Goal: Information Seeking & Learning: Learn about a topic

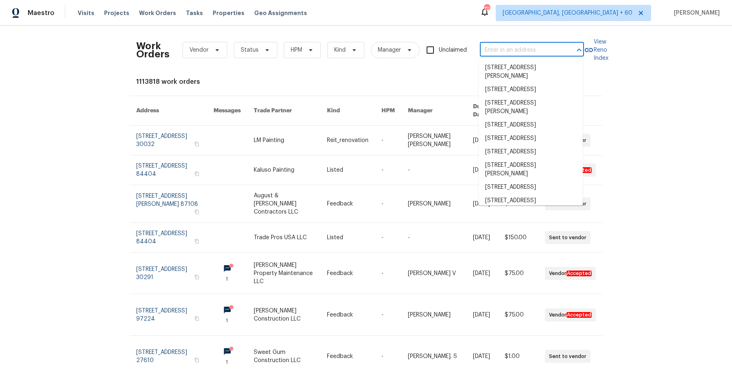
click at [514, 52] on input "text" at bounding box center [520, 50] width 81 height 13
type input "[STREET_ADDRESS][PERSON_NAME]"
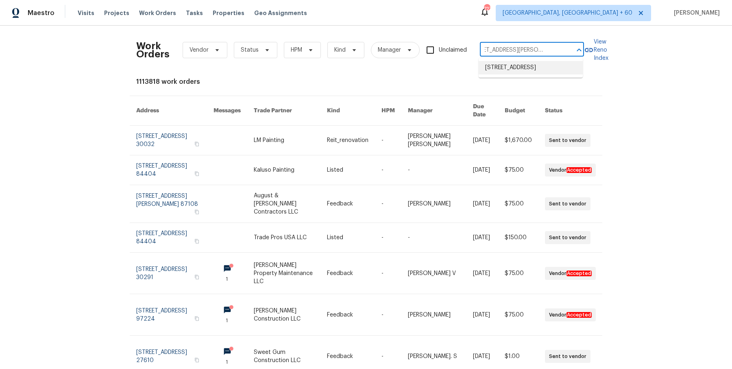
click at [512, 74] on li "[STREET_ADDRESS]" at bounding box center [531, 67] width 104 height 13
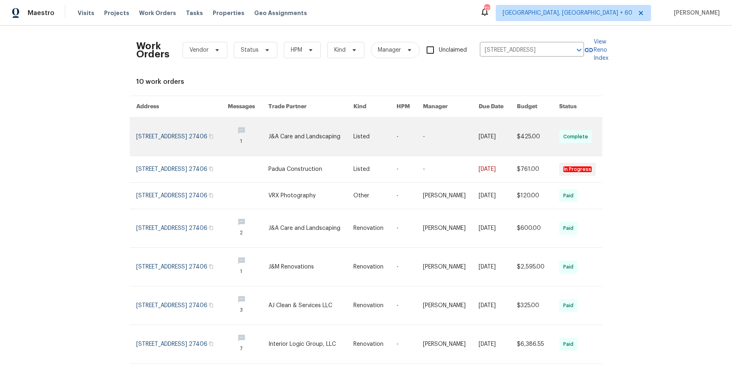
click at [472, 137] on td "[DATE]" at bounding box center [491, 137] width 38 height 39
click at [449, 137] on link at bounding box center [451, 137] width 56 height 38
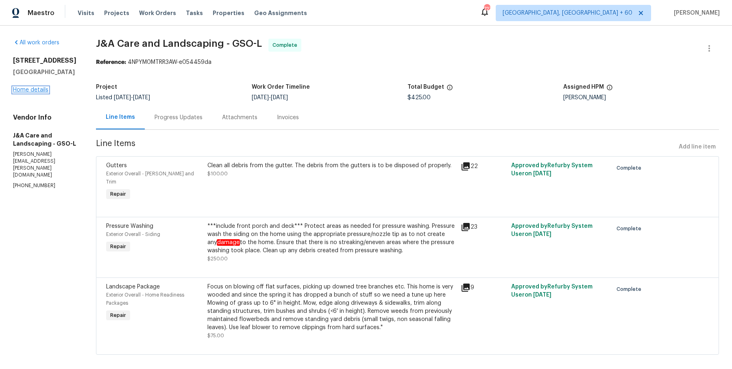
click at [41, 88] on link "Home details" at bounding box center [30, 90] width 35 height 6
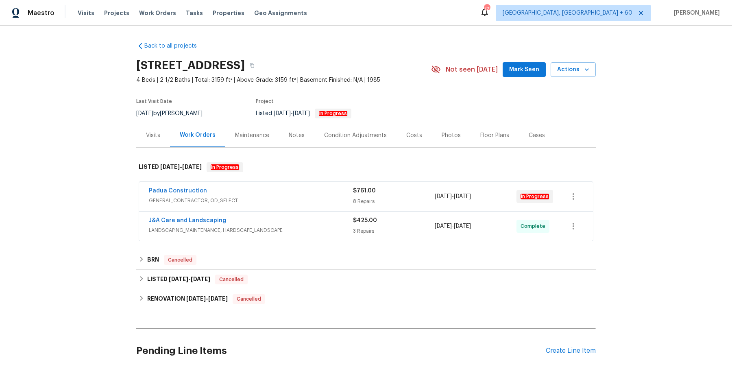
click at [244, 199] on span "GENERAL_CONTRACTOR, OD_SELECT" at bounding box center [251, 200] width 204 height 8
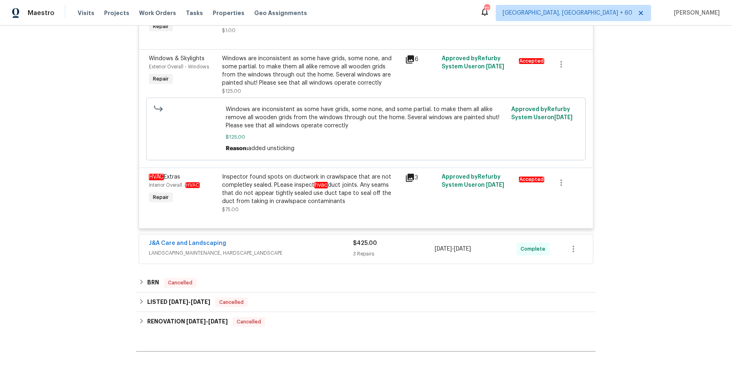
scroll to position [507, 0]
click at [290, 237] on div "J&A Care and Landscaping LANDSCAPING_MAINTENANCE, HARDSCAPE_LANDSCAPE $425.00 3…" at bounding box center [366, 247] width 454 height 29
click at [295, 249] on span "LANDSCAPING_MAINTENANCE, HARDSCAPE_LANDSCAPE" at bounding box center [251, 252] width 204 height 8
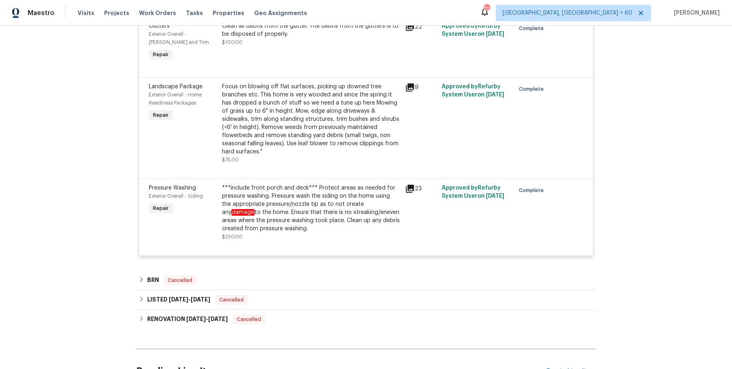
scroll to position [776, 0]
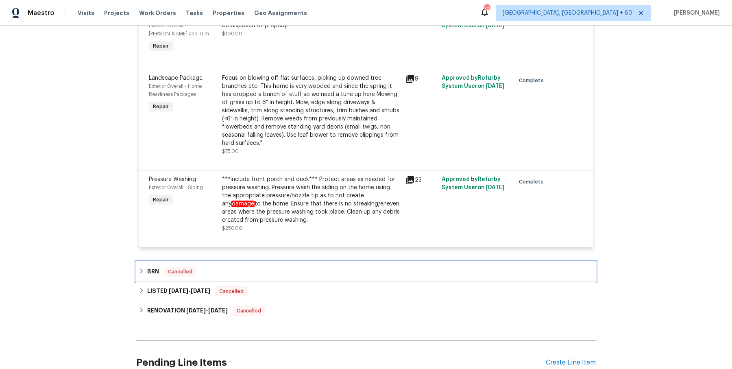
click at [308, 266] on div "BRN Cancelled" at bounding box center [365, 272] width 459 height 20
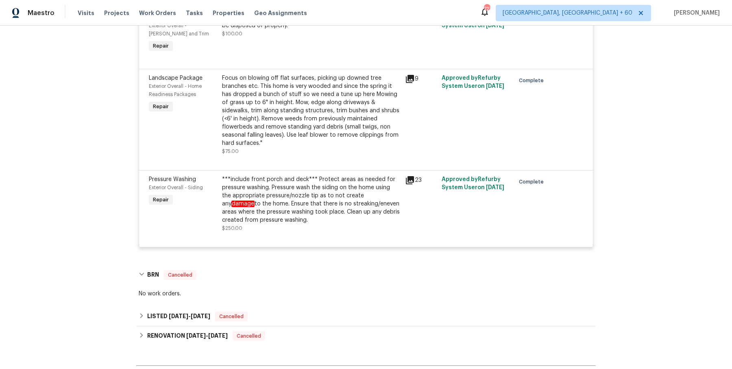
click at [310, 313] on div "LISTED [DATE] - [DATE] Cancelled" at bounding box center [366, 316] width 455 height 10
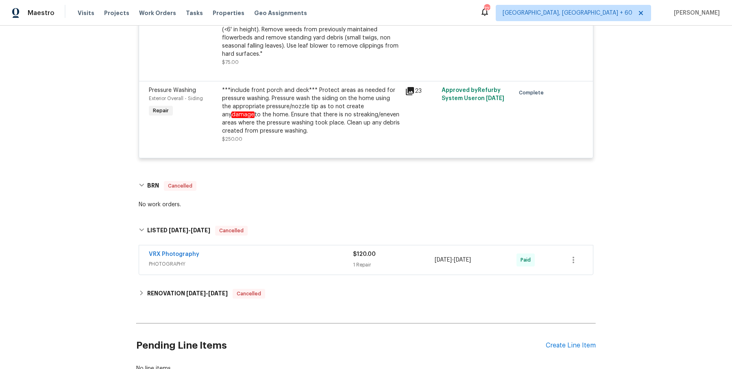
click at [330, 269] on div "VRX Photography PHOTOGRAPHY" at bounding box center [251, 260] width 204 height 20
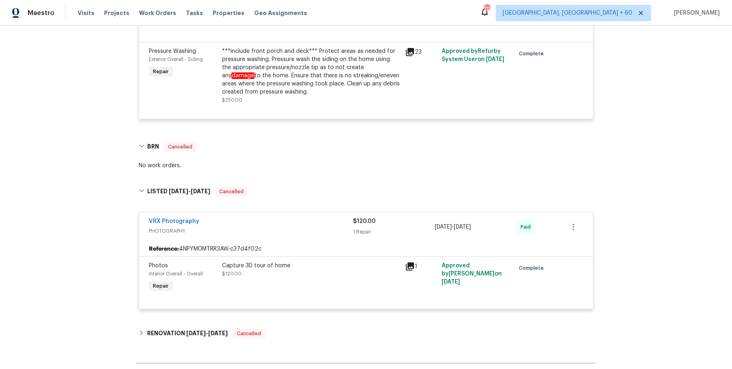
scroll to position [1002, 0]
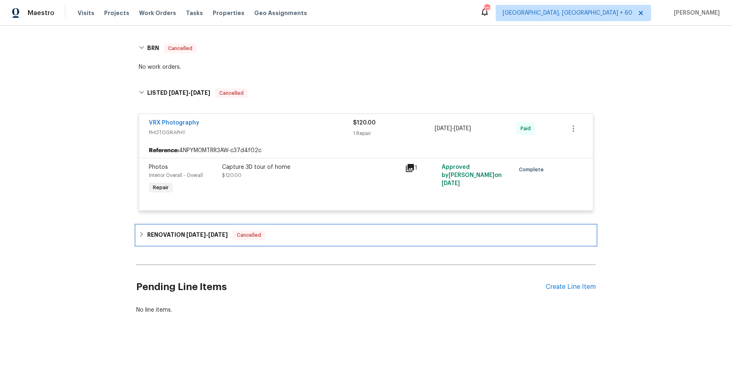
click at [306, 232] on div "RENOVATION [DATE] - [DATE] Cancelled" at bounding box center [366, 235] width 455 height 10
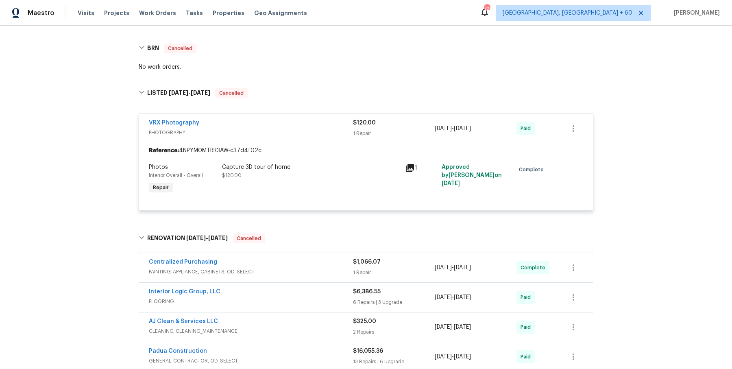
click at [306, 260] on div "Centralized Purchasing" at bounding box center [251, 263] width 204 height 10
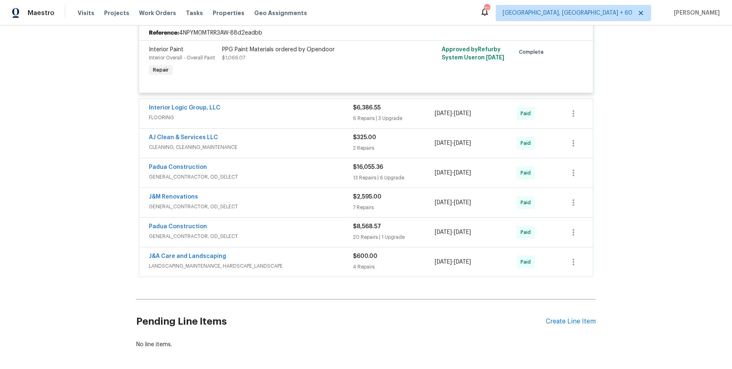
scroll to position [1297, 0]
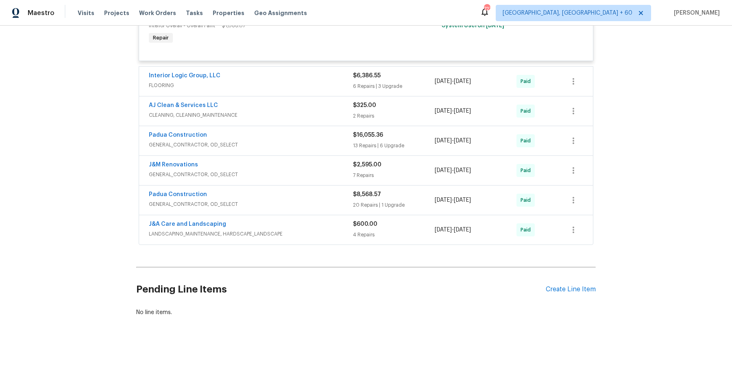
click at [315, 72] on div "Interior Logic Group, LLC" at bounding box center [251, 77] width 204 height 10
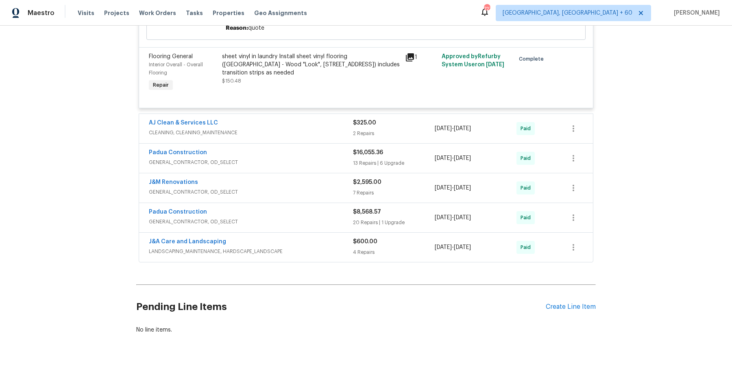
scroll to position [1957, 0]
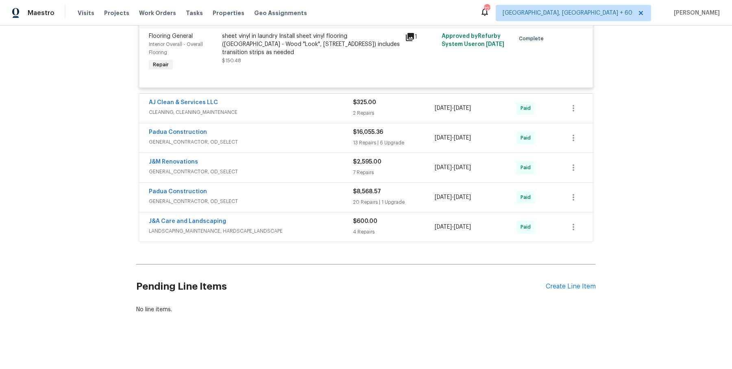
click at [328, 122] on div "AJ Clean & Services LLC CLEANING, CLEANING_MAINTENANCE $325.00 2 Repairs [DATE]…" at bounding box center [366, 108] width 454 height 29
click at [328, 112] on span "CLEANING, CLEANING_MAINTENANCE" at bounding box center [251, 112] width 204 height 8
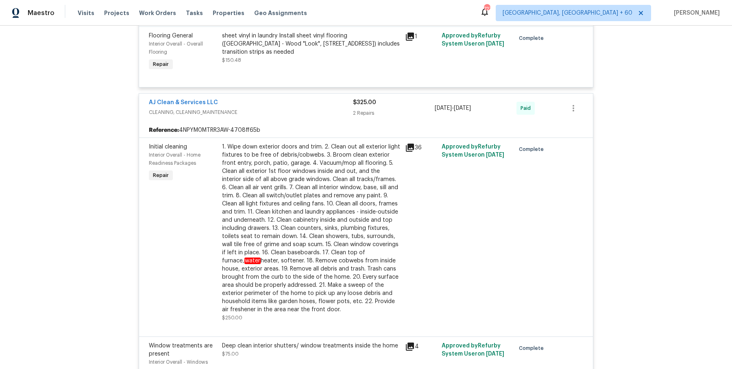
scroll to position [2238, 0]
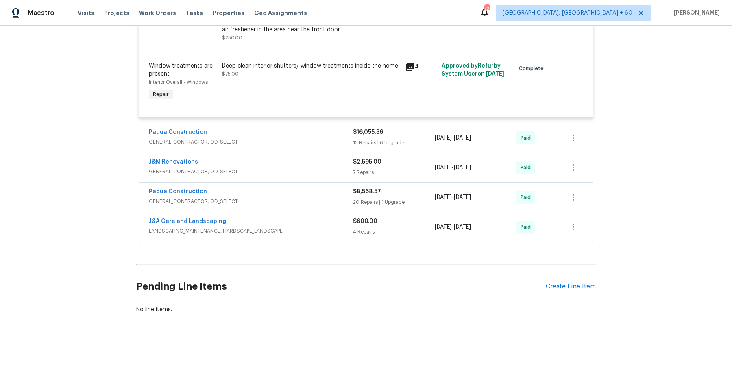
click at [329, 135] on div "Padua Construction" at bounding box center [251, 133] width 204 height 10
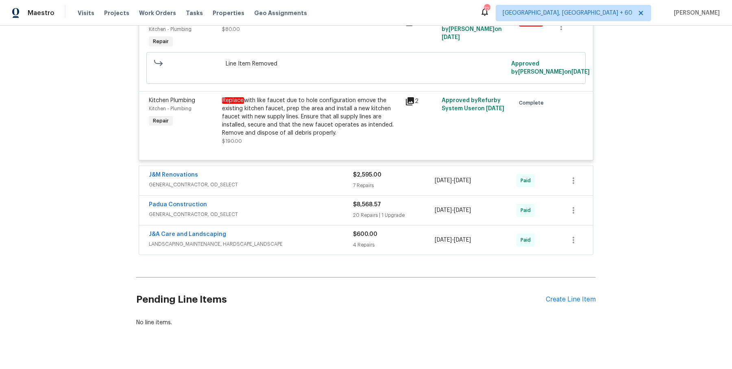
scroll to position [3743, 0]
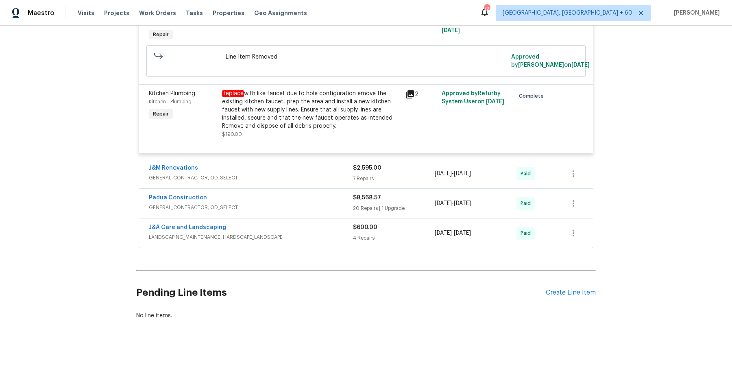
click at [340, 174] on span "GENERAL_CONTRACTOR, OD_SELECT" at bounding box center [251, 178] width 204 height 8
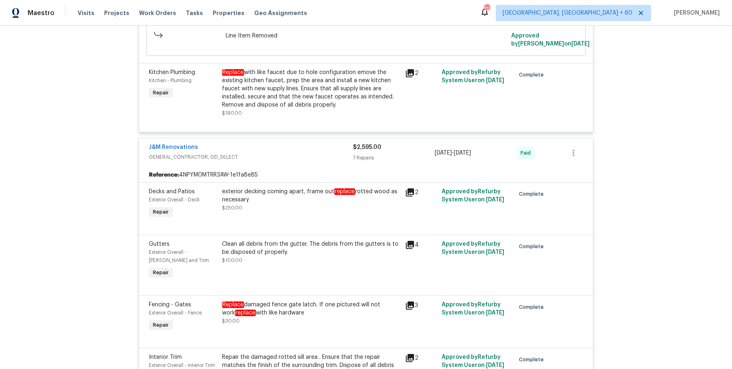
scroll to position [4222, 0]
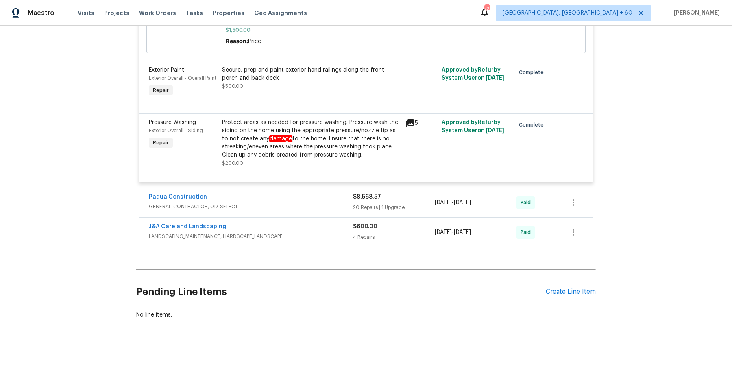
click at [340, 193] on div "Padua Construction" at bounding box center [251, 198] width 204 height 10
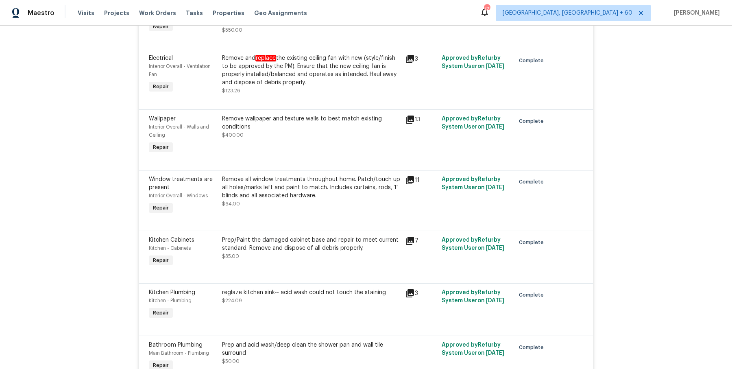
scroll to position [5636, 0]
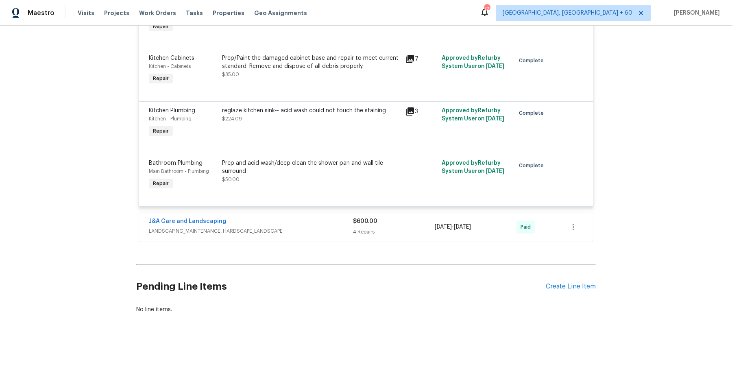
click at [320, 237] on div "J&A Care and Landscaping LANDSCAPING_MAINTENANCE, HARDSCAPE_LANDSCAPE" at bounding box center [251, 227] width 204 height 20
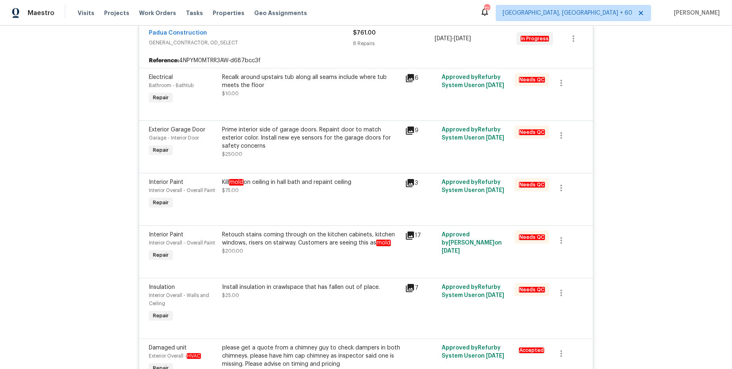
scroll to position [161, 0]
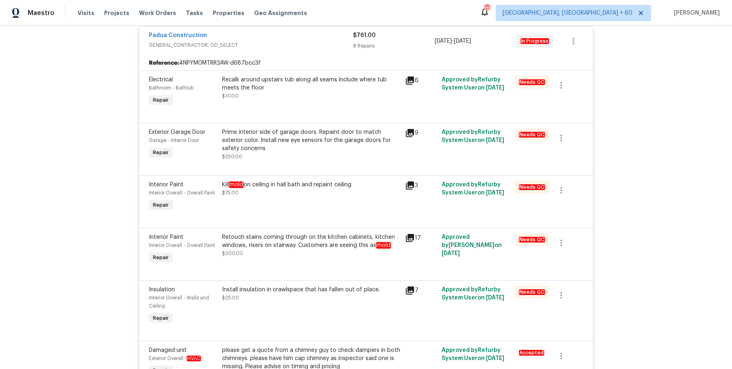
click at [333, 187] on div "Kill mold on ceiling in hall bath and repaint ceiling" at bounding box center [311, 185] width 178 height 8
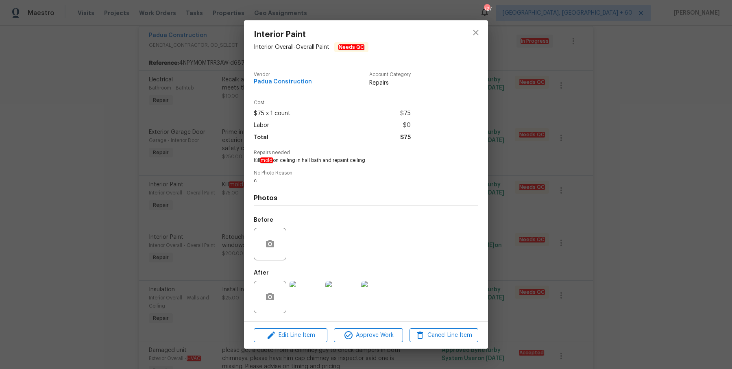
click at [498, 170] on div "Interior Paint Interior Overall - Overall Paint Needs QC Vendor Padua Construct…" at bounding box center [366, 184] width 732 height 369
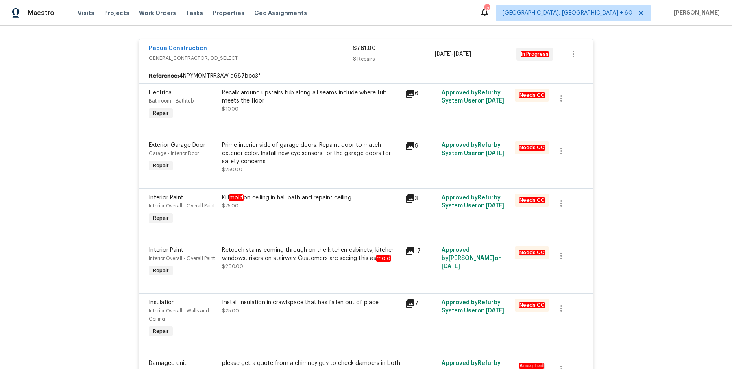
scroll to position [185, 0]
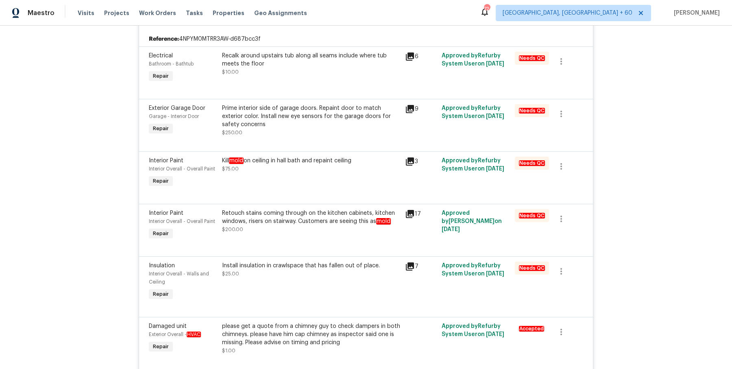
click at [273, 159] on div "Kill mold on ceiling in hall bath and repaint ceiling" at bounding box center [311, 161] width 178 height 8
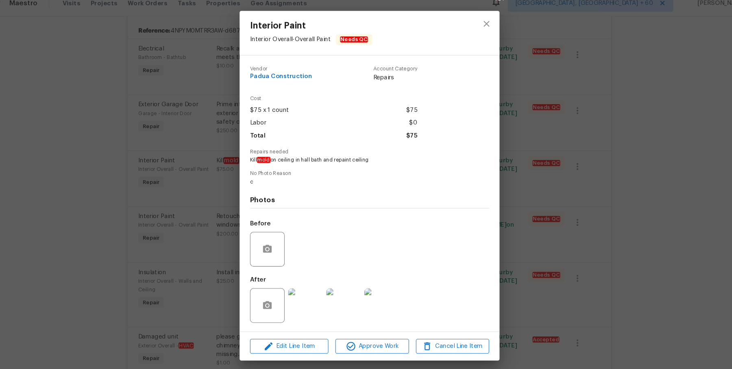
click at [202, 242] on div "Interior Paint Interior Overall - Overall Paint Needs QC Vendor Padua Construct…" at bounding box center [366, 184] width 732 height 369
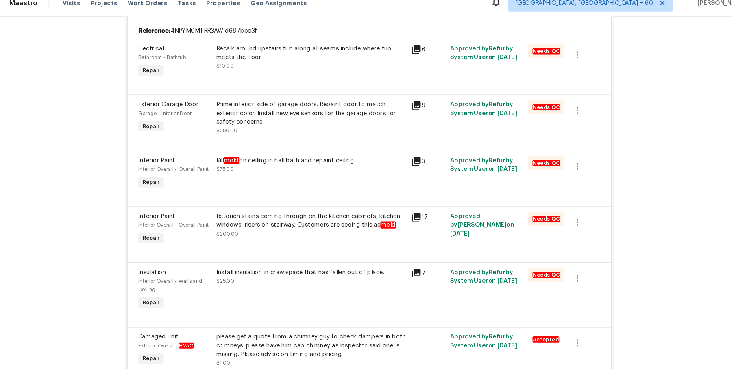
scroll to position [0, 0]
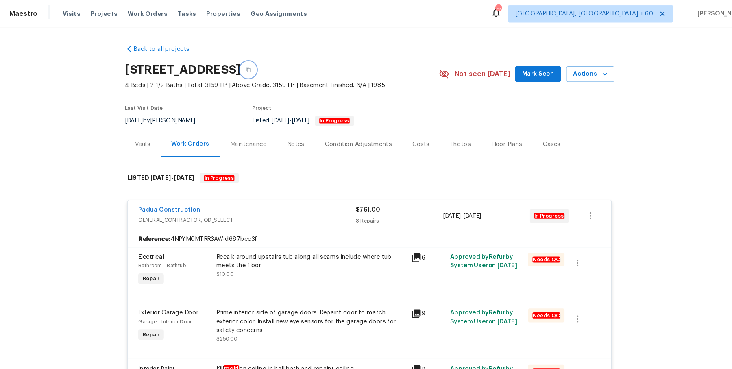
click at [254, 64] on icon "button" at bounding box center [252, 65] width 4 height 4
